Goal: Task Accomplishment & Management: Use online tool/utility

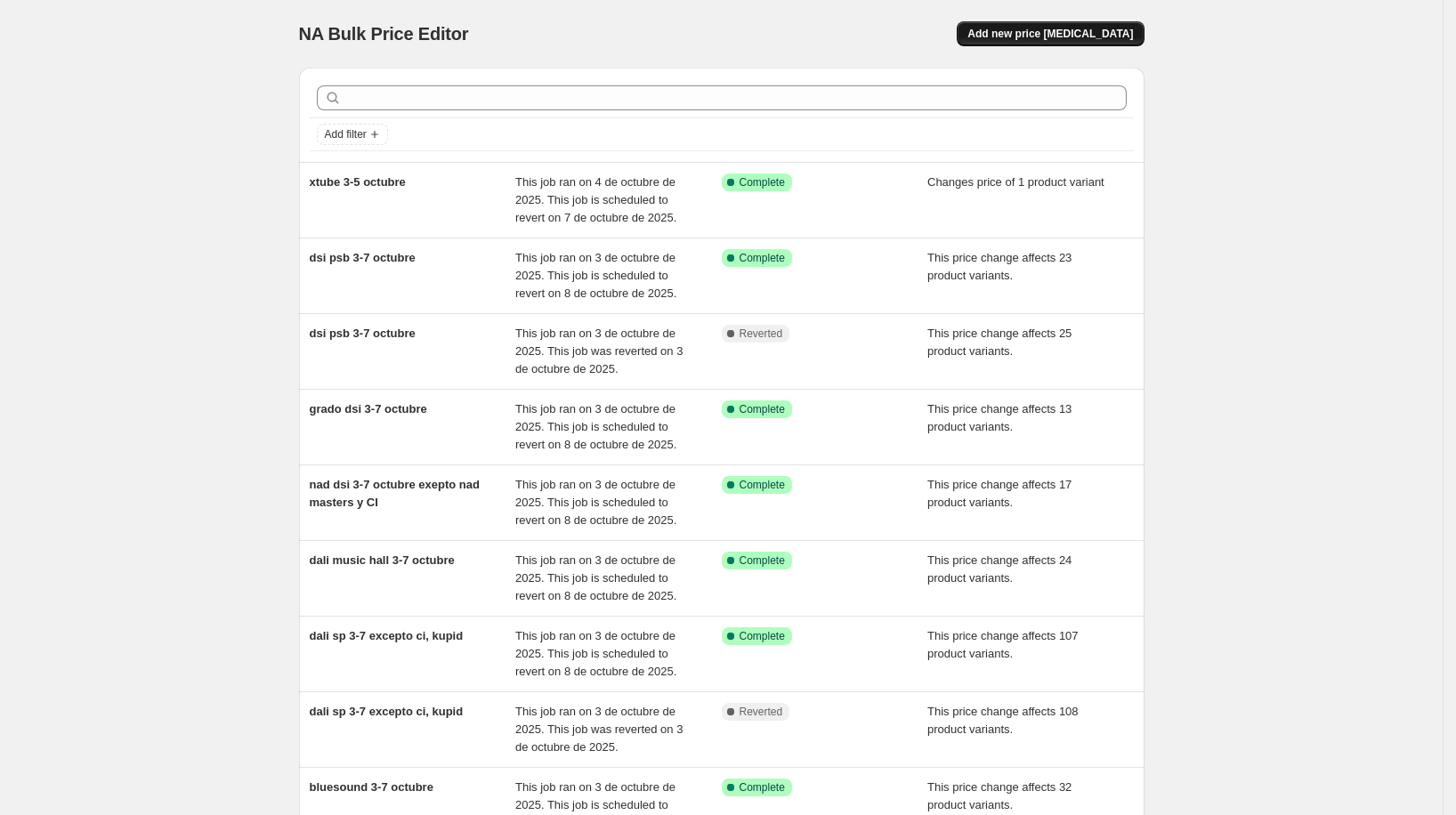
click at [1077, 27] on button "Add new price [MEDICAL_DATA]" at bounding box center [1050, 34] width 187 height 25
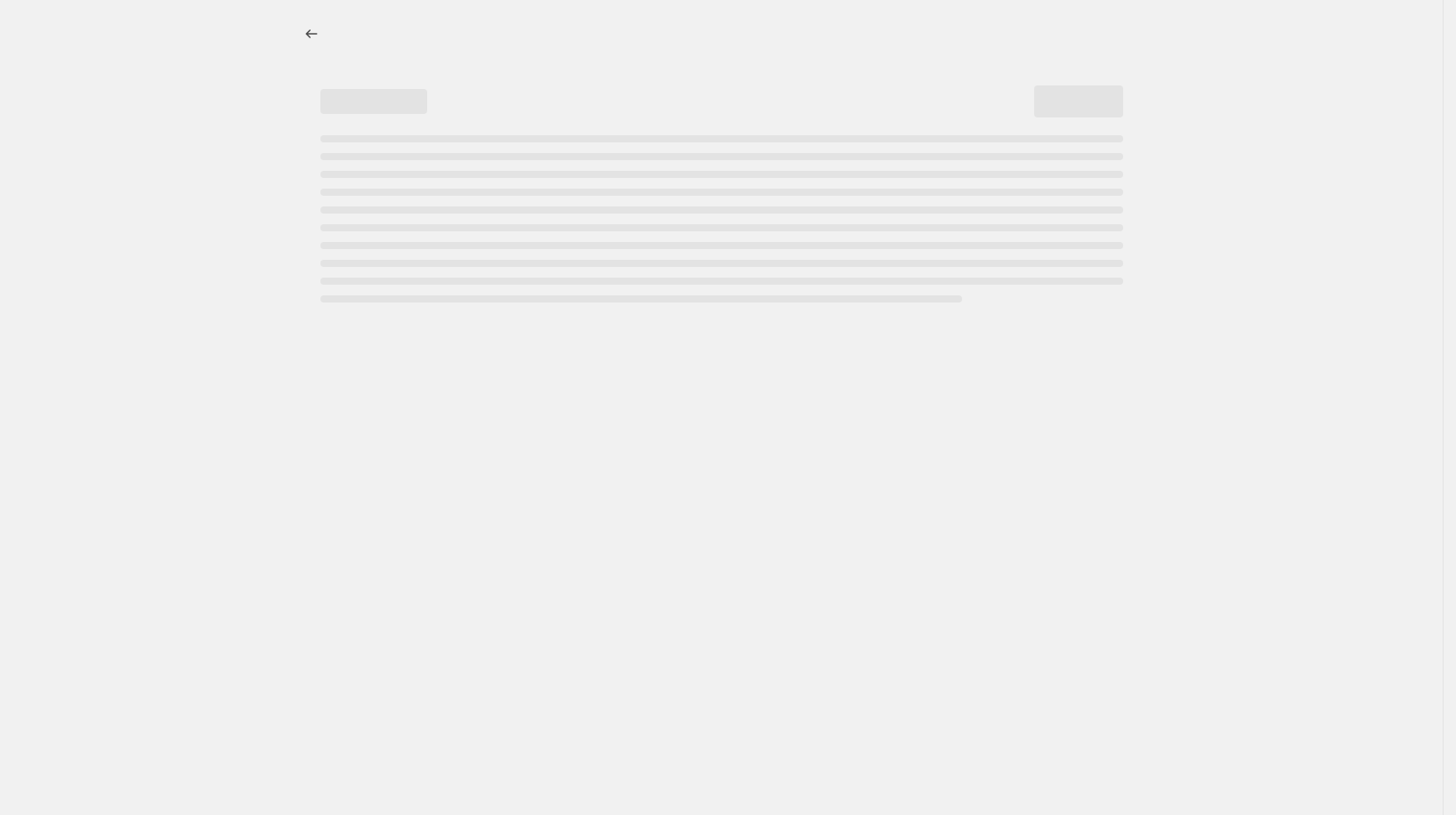
select select "percentage"
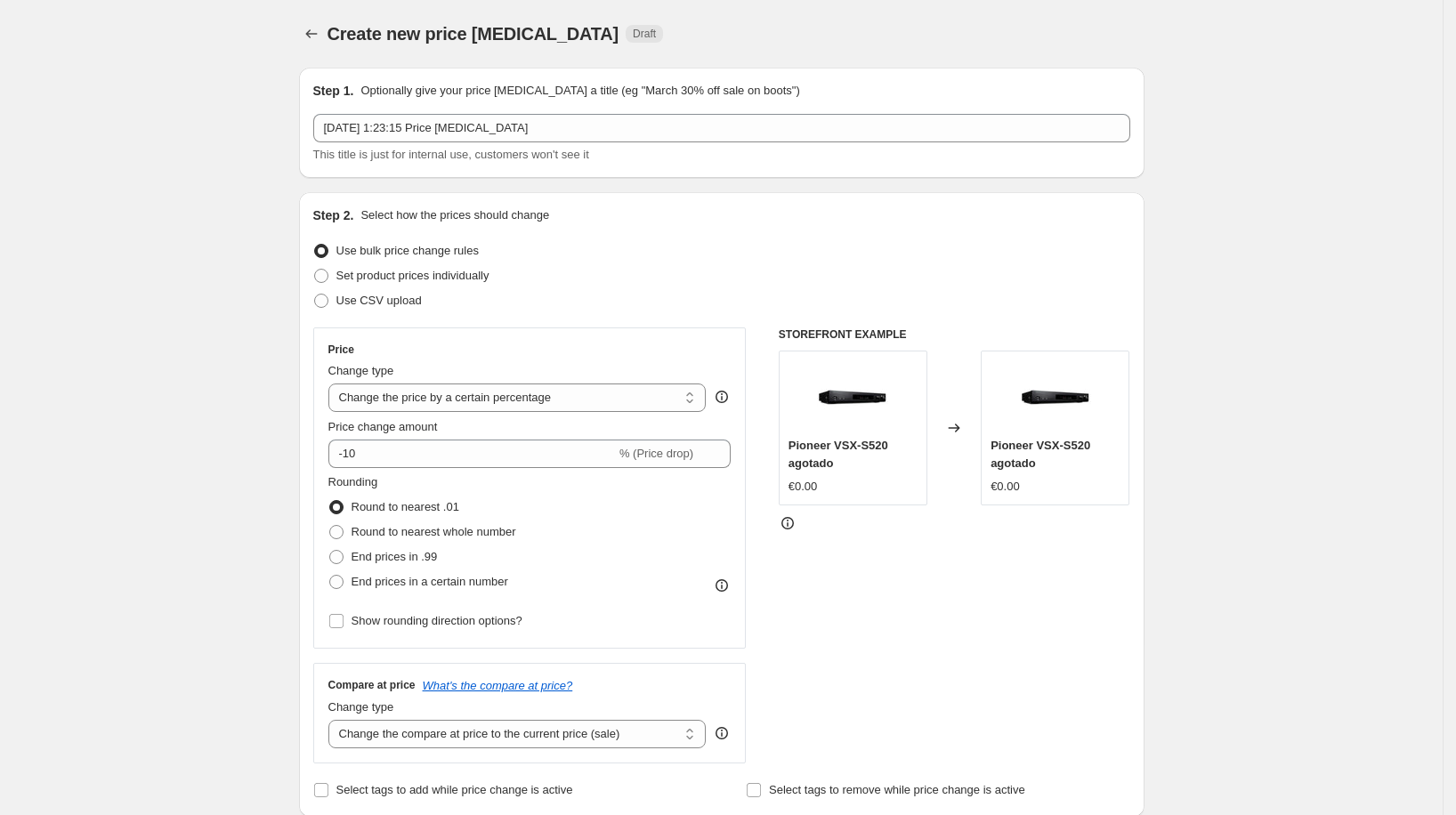
scroll to position [14, 0]
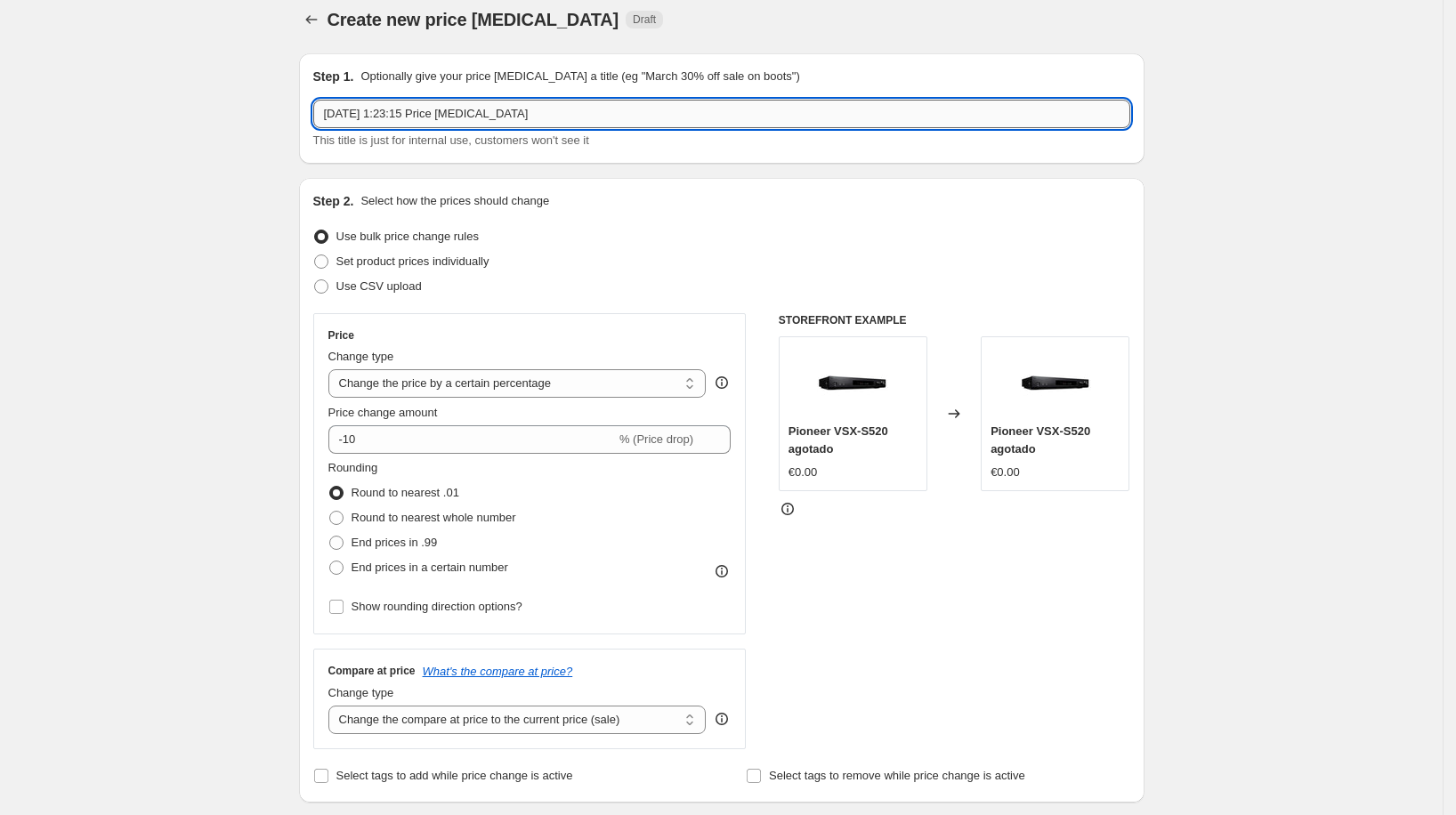
click at [537, 112] on input "[DATE] 1:23:15 Price [MEDICAL_DATA]" at bounding box center [722, 114] width 817 height 29
drag, startPoint x: 537, startPoint y: 112, endPoint x: 515, endPoint y: 13, distance: 101.4
click at [537, 111] on input "[DATE] 1:23:15 Price [MEDICAL_DATA]" at bounding box center [722, 114] width 817 height 29
click at [539, 119] on input "[DATE] 1:23:15 Price [MEDICAL_DATA]" at bounding box center [722, 114] width 817 height 29
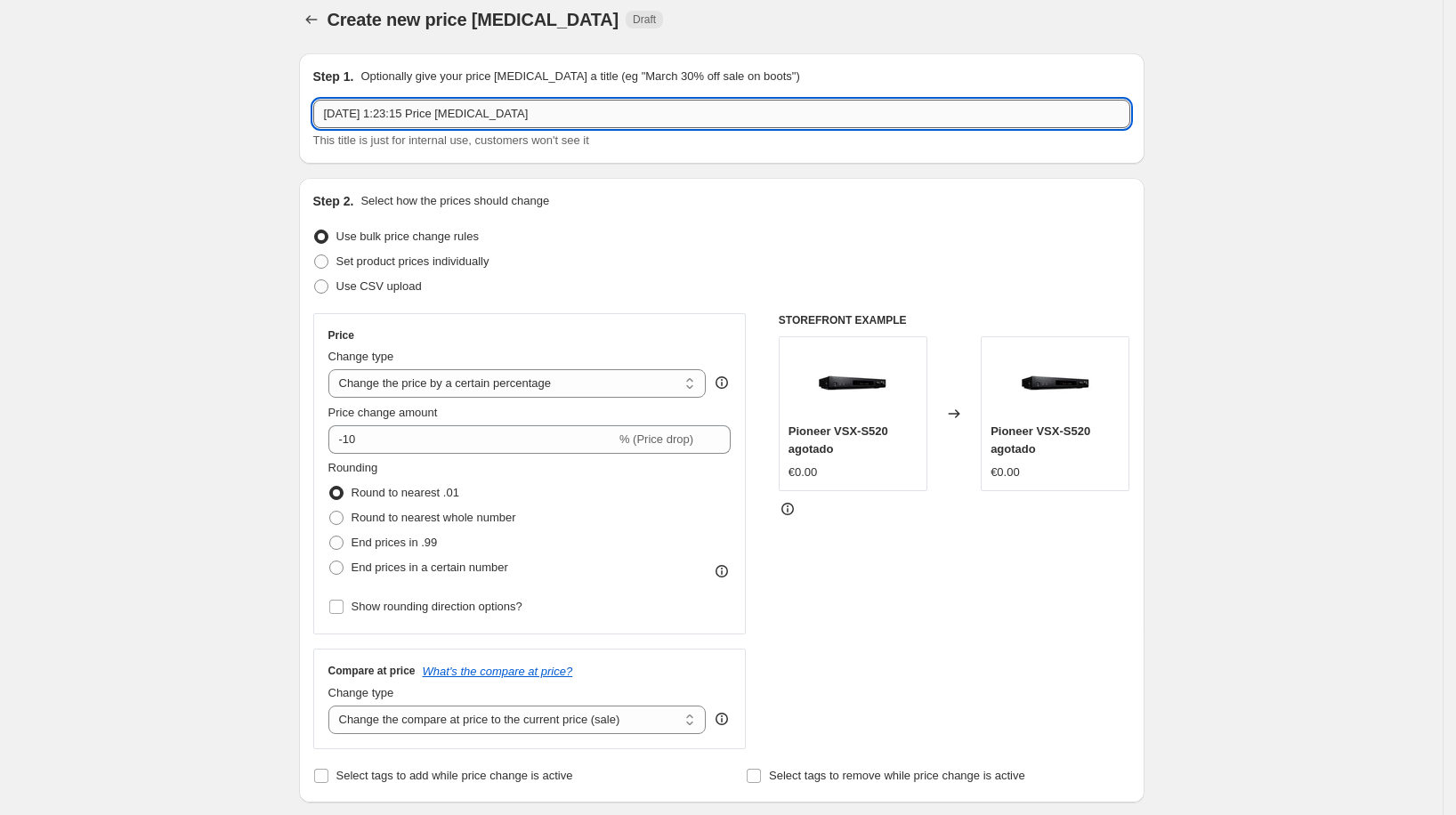
click at [539, 119] on input "[DATE] 1:23:15 Price [MEDICAL_DATA]" at bounding box center [722, 114] width 817 height 29
type input "KEF Y CAMBRIDGE 3-12 OCTUBRE"
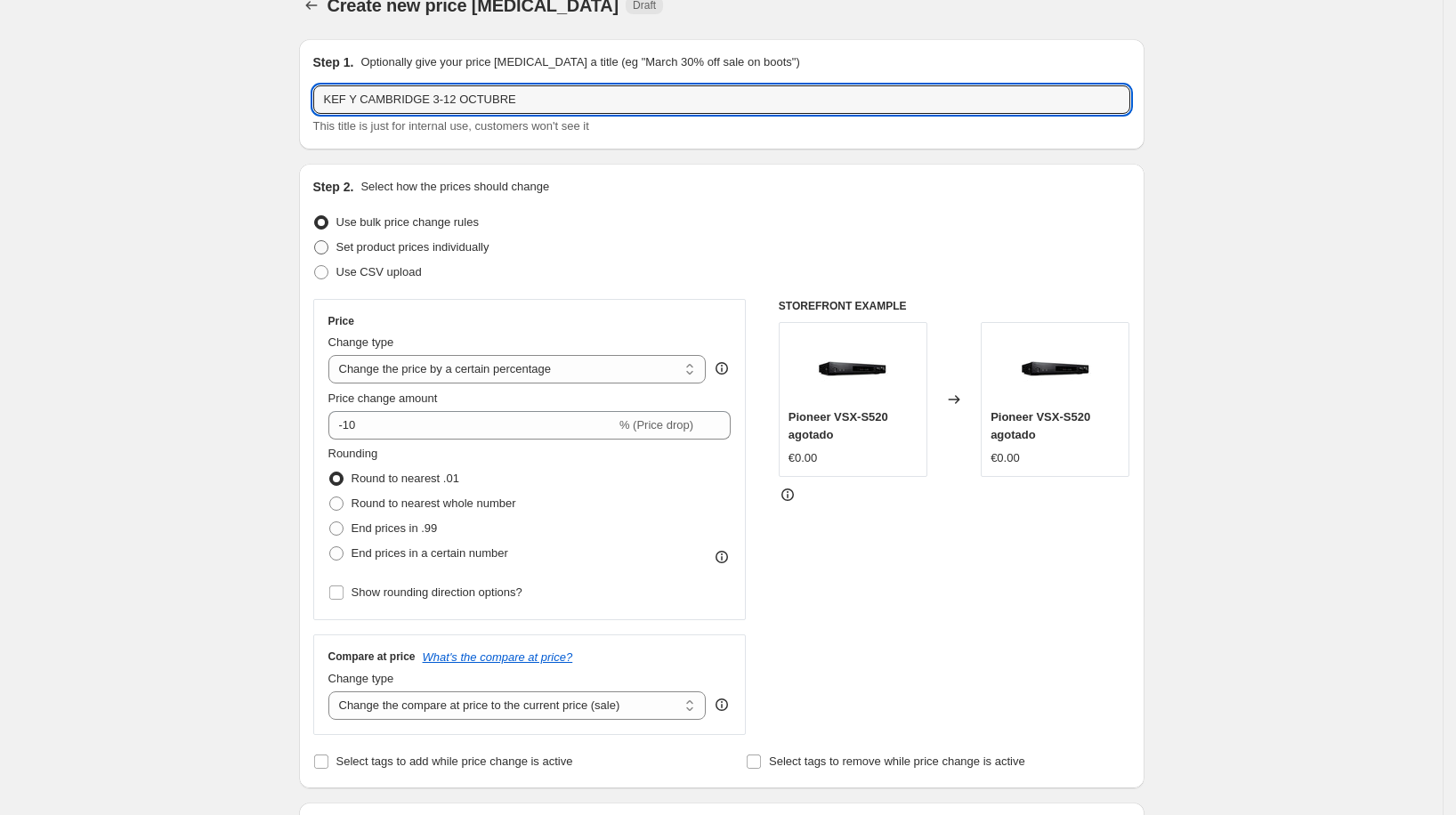
click at [442, 236] on label "Set product prices individually" at bounding box center [402, 248] width 177 height 25
click at [315, 240] on input "Set product prices individually" at bounding box center [314, 240] width 1 height 1
radio input "true"
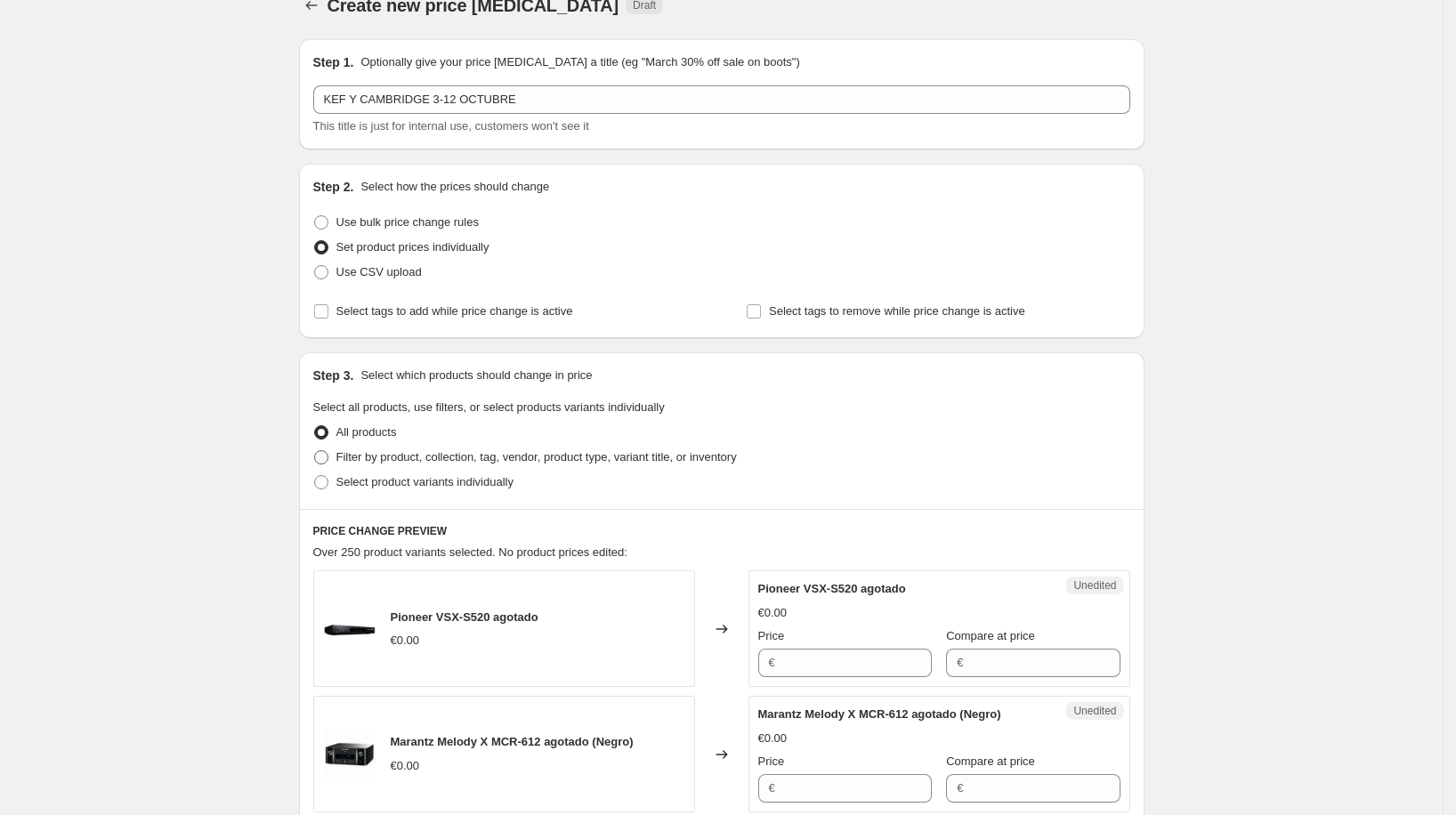
click at [454, 457] on span "Filter by product, collection, tag, vendor, product type, variant title, or inv…" at bounding box center [536, 457] width 400 height 14
click at [315, 451] on input "Filter by product, collection, tag, vendor, product type, variant title, or inv…" at bounding box center [314, 450] width 1 height 1
radio input "true"
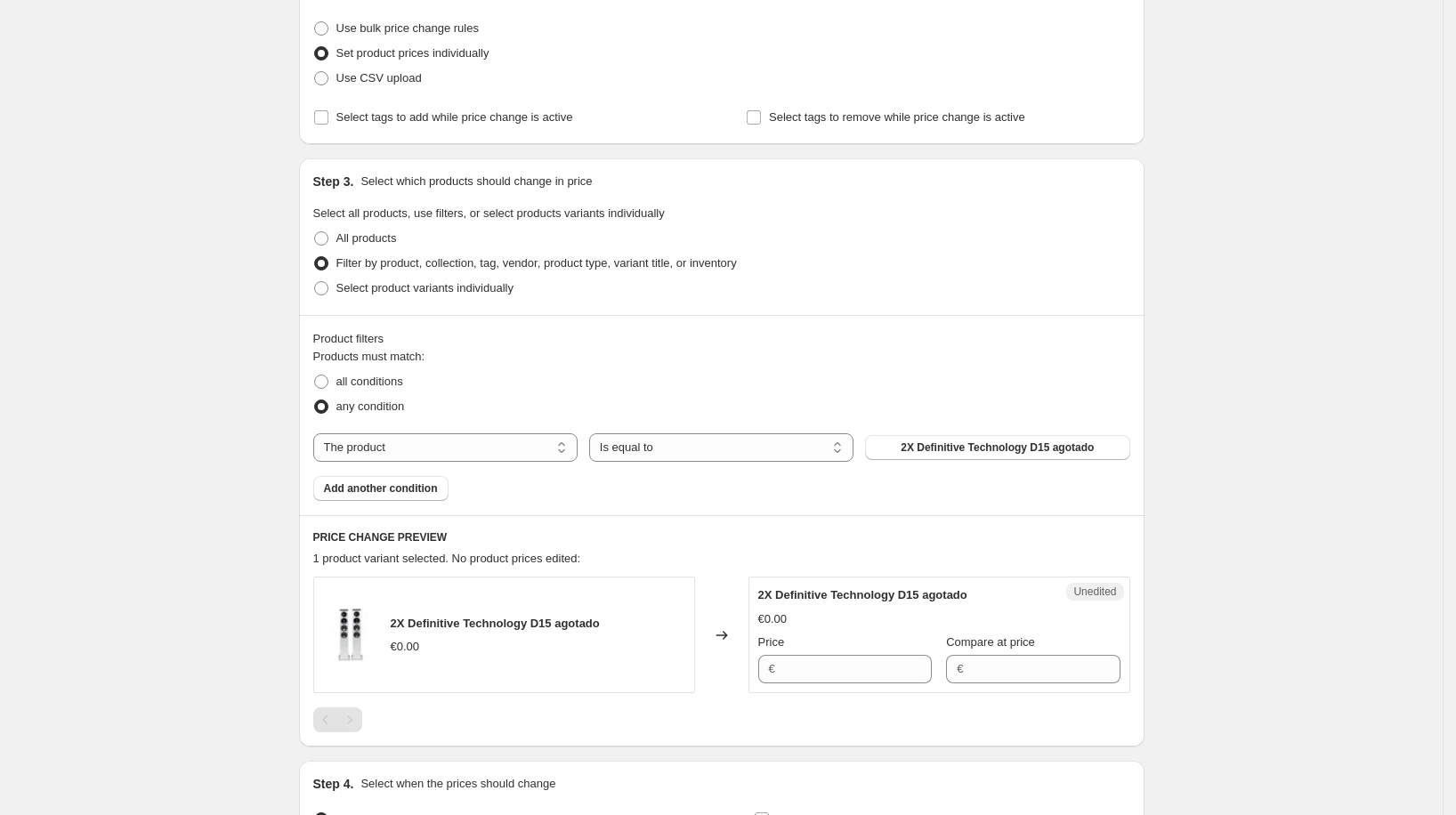
scroll to position [237, 0]
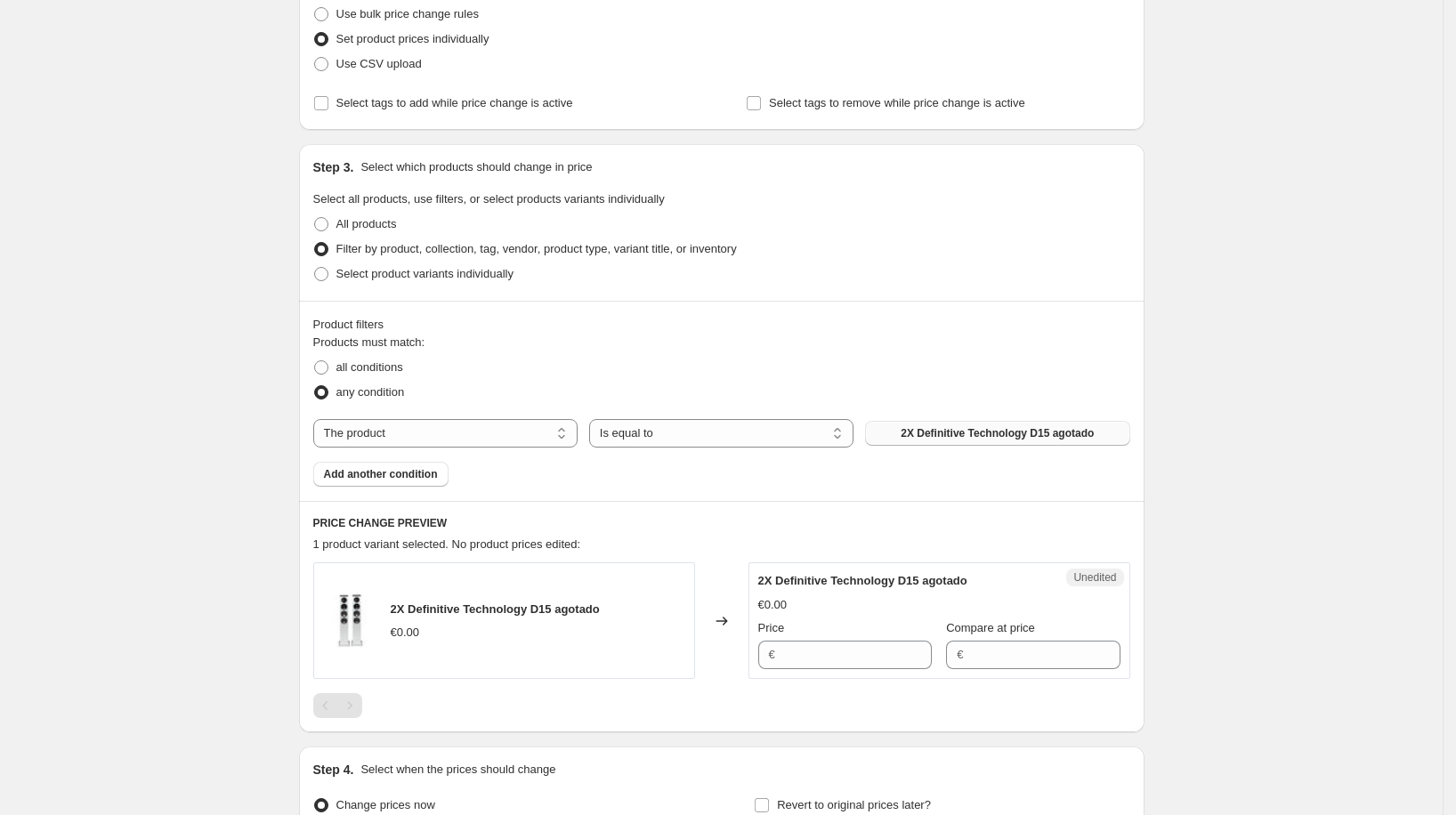
click at [951, 439] on button "2X Definitive Technology D15 agotado" at bounding box center [996, 433] width 264 height 25
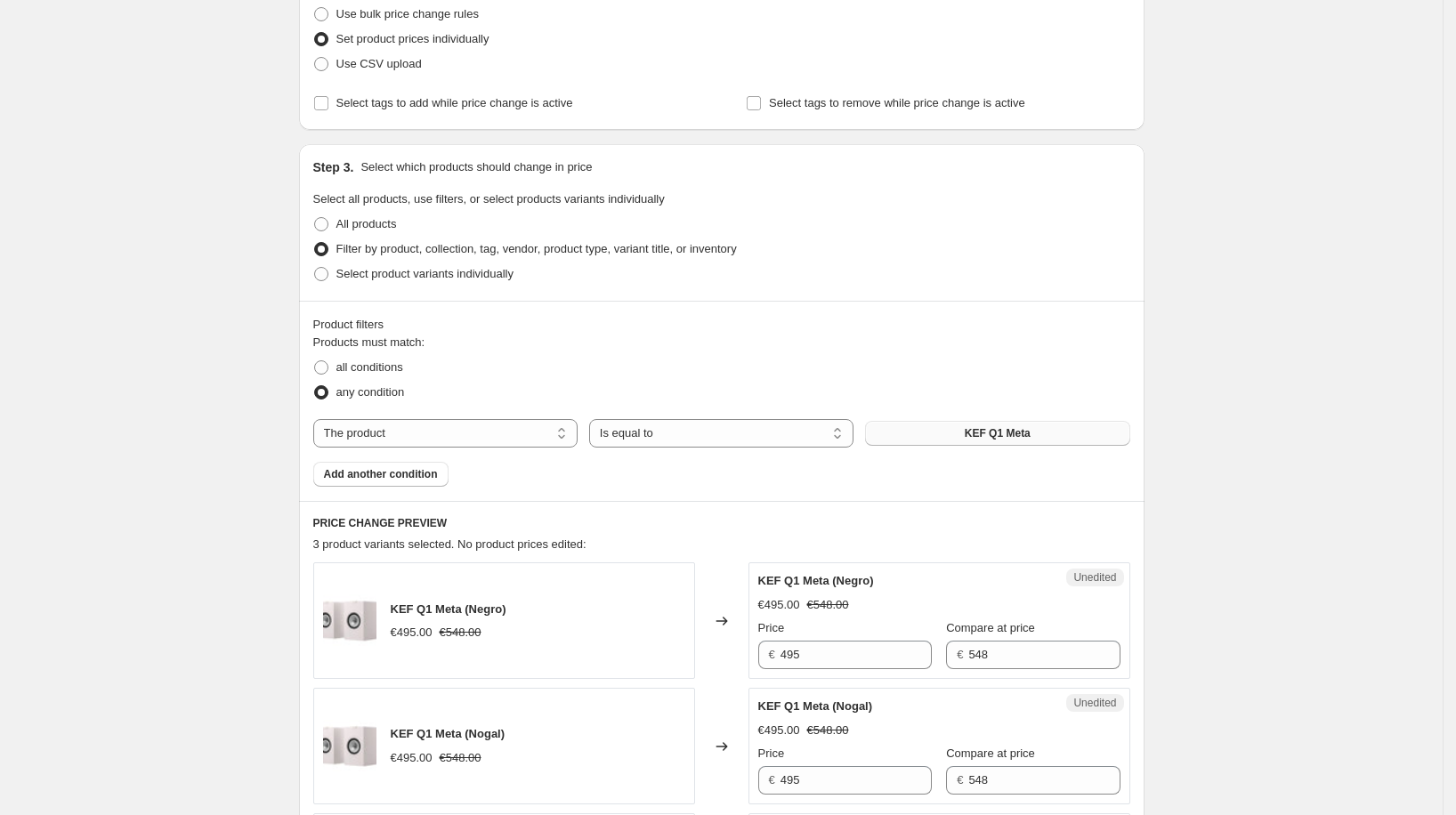
scroll to position [250, 0]
